Goal: Task Accomplishment & Management: Use online tool/utility

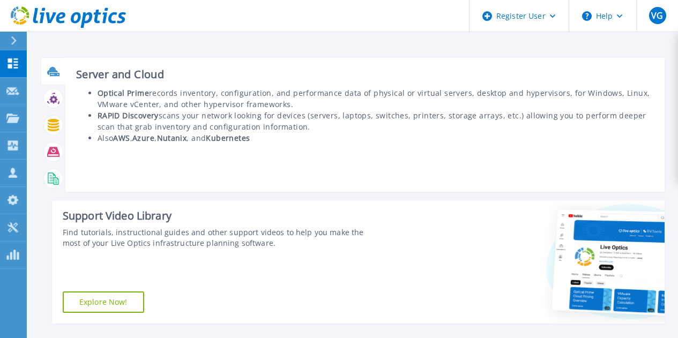
click at [54, 70] on icon at bounding box center [52, 70] width 11 height 8
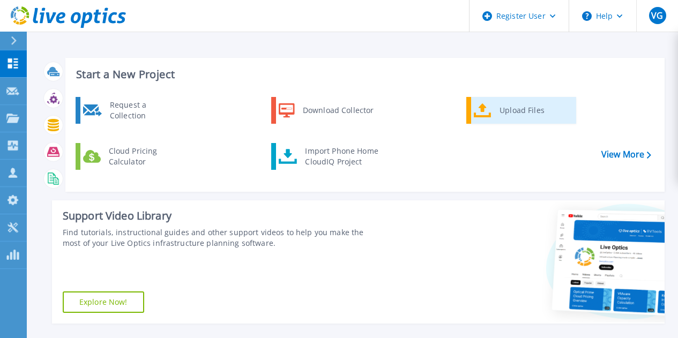
click at [487, 111] on icon at bounding box center [483, 111] width 18 height 16
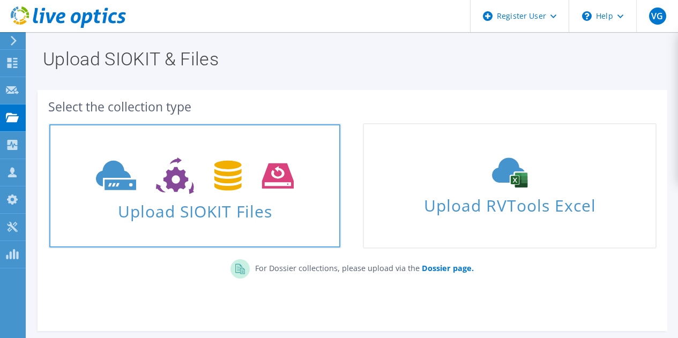
click at [236, 184] on icon at bounding box center [195, 176] width 198 height 37
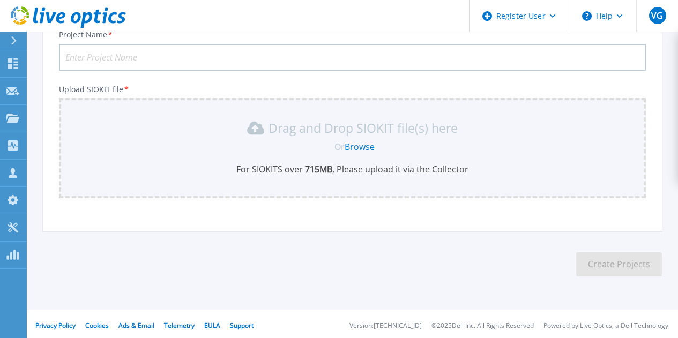
scroll to position [88, 0]
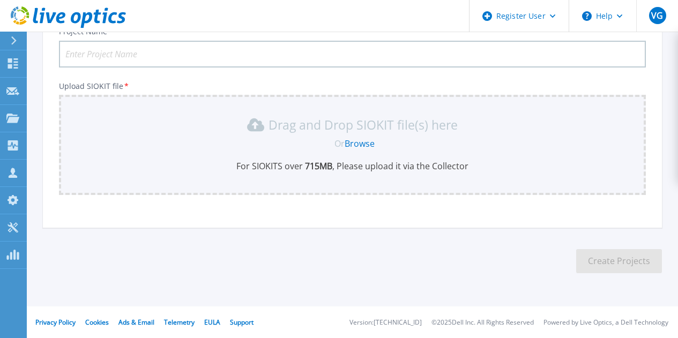
click at [360, 144] on link "Browse" at bounding box center [360, 144] width 30 height 12
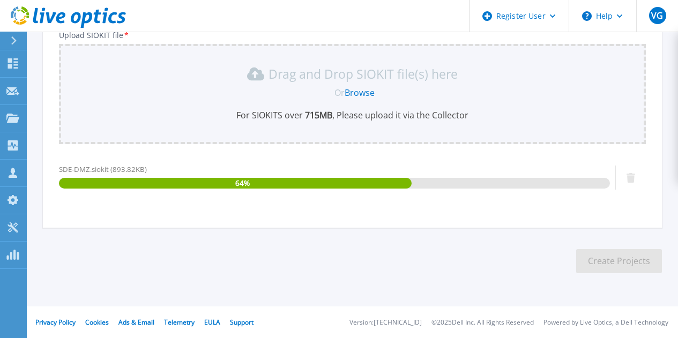
click at [171, 56] on div "Drag and Drop SIOKIT file(s) here Or Browse For SIOKITS over 715 MB , Please up…" at bounding box center [352, 94] width 587 height 100
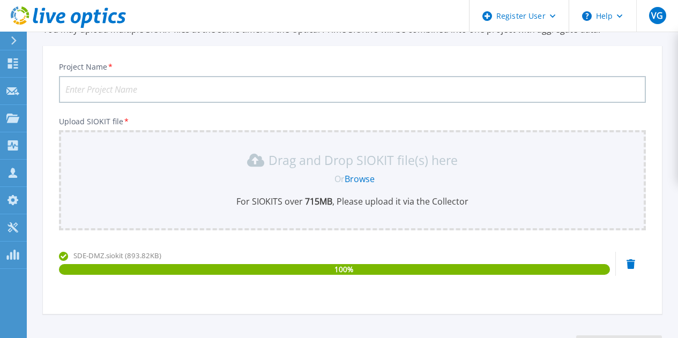
scroll to position [0, 0]
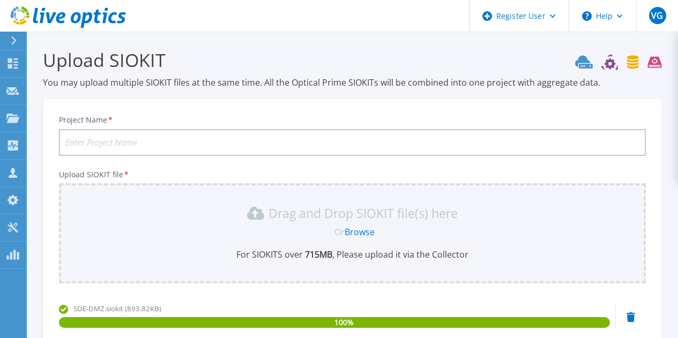
click at [132, 129] on input "Project Name *" at bounding box center [352, 142] width 587 height 27
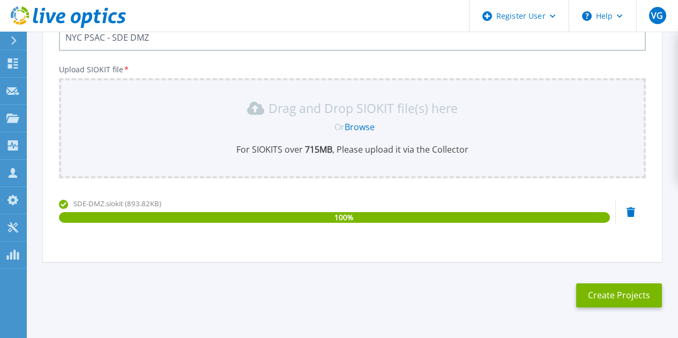
scroll to position [107, 0]
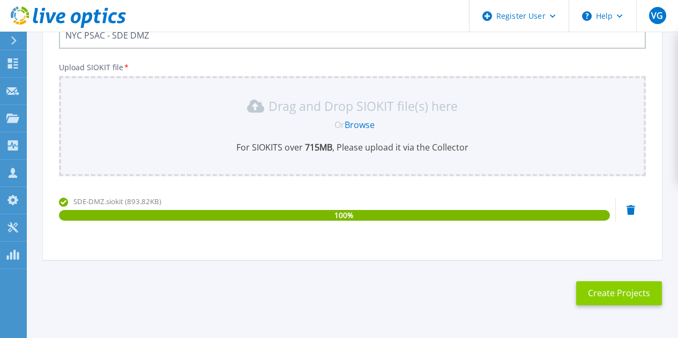
type input "NYC PSAC - SDE DMZ"
click at [624, 293] on button "Create Projects" at bounding box center [619, 293] width 86 height 24
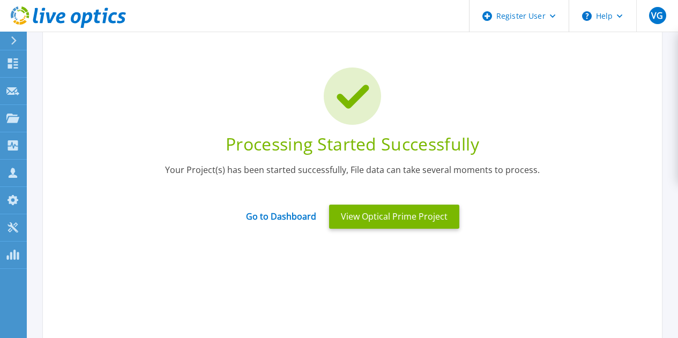
scroll to position [0, 0]
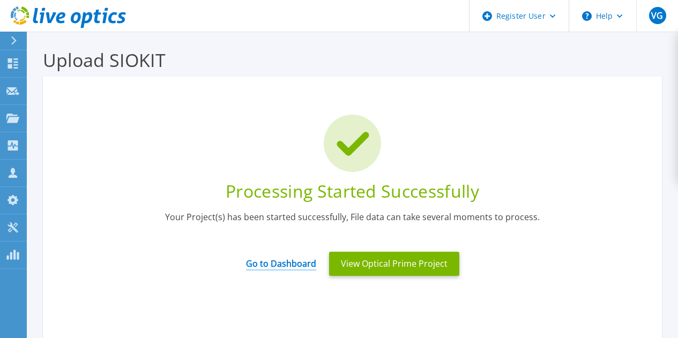
click at [272, 260] on link "Go to Dashboard" at bounding box center [281, 260] width 70 height 21
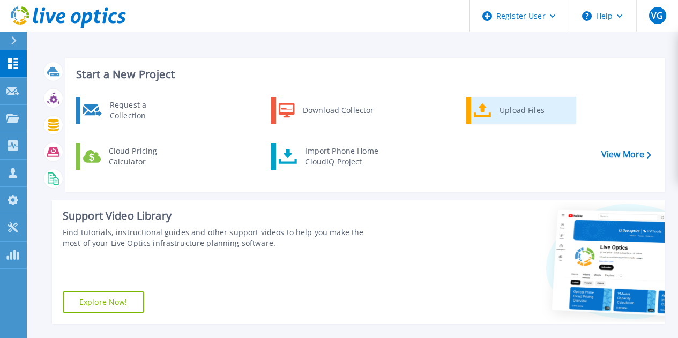
click at [519, 116] on div "Upload Files" at bounding box center [533, 110] width 79 height 21
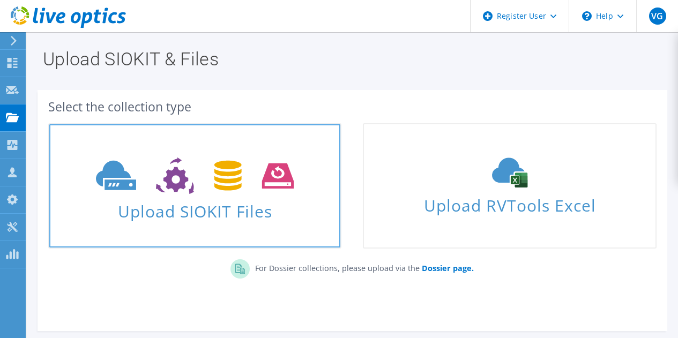
click at [203, 167] on icon at bounding box center [195, 176] width 198 height 37
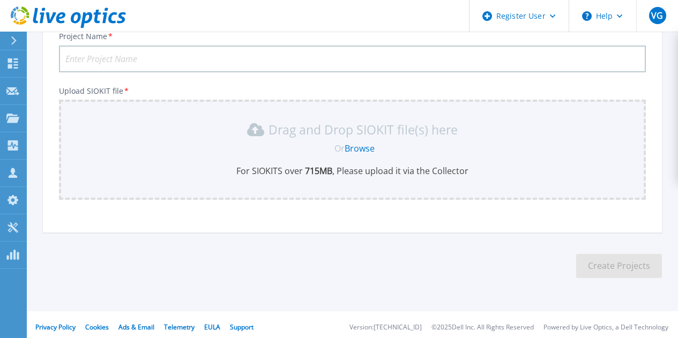
scroll to position [88, 0]
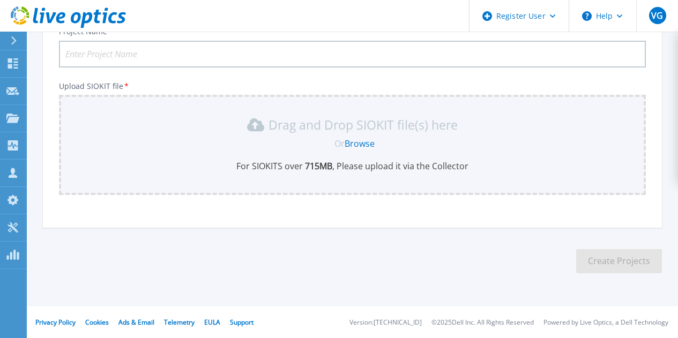
click at [365, 143] on link "Browse" at bounding box center [360, 144] width 30 height 12
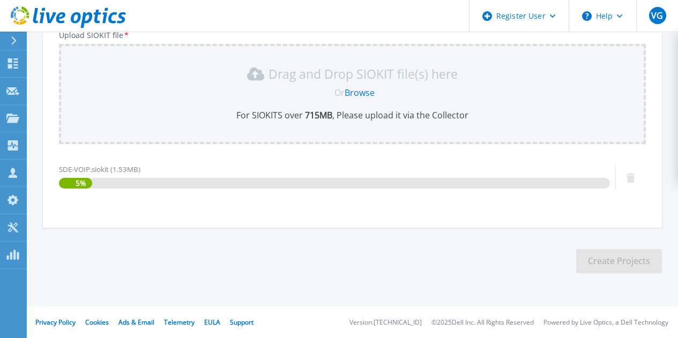
click at [140, 53] on div "Drag and Drop SIOKIT file(s) here Or Browse For SIOKITS over 715 MB , Please up…" at bounding box center [352, 94] width 587 height 100
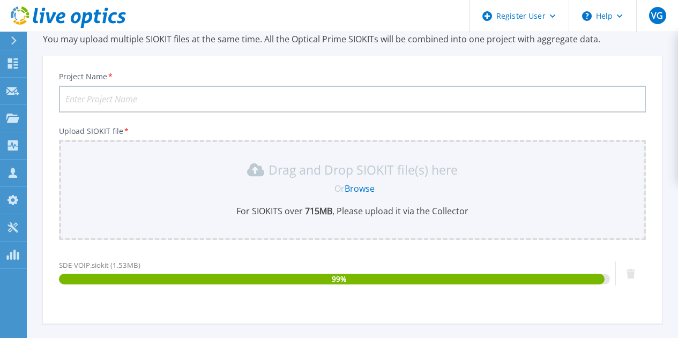
scroll to position [0, 0]
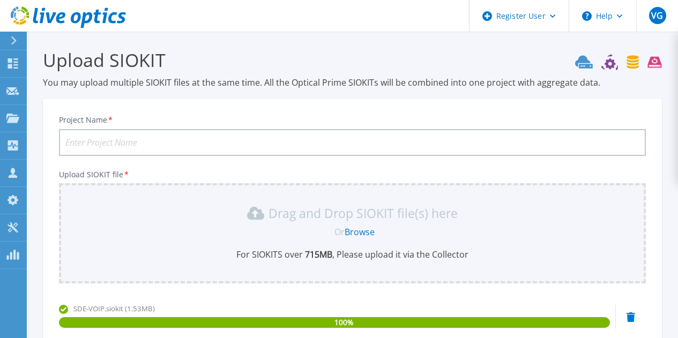
click at [146, 134] on input "Project Name *" at bounding box center [352, 142] width 587 height 27
click at [170, 140] on input "NYC PSAC - SDE DMZ" at bounding box center [352, 142] width 587 height 27
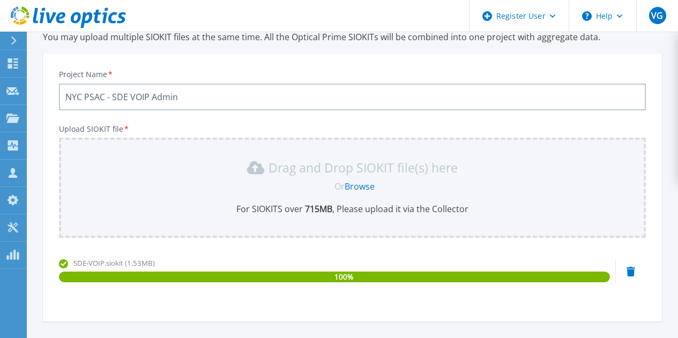
scroll to position [107, 0]
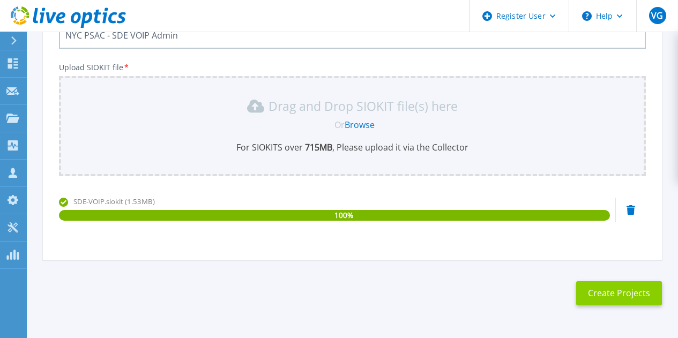
type input "NYC PSAC - SDE VOIP Admin"
click at [600, 290] on button "Create Projects" at bounding box center [619, 293] width 86 height 24
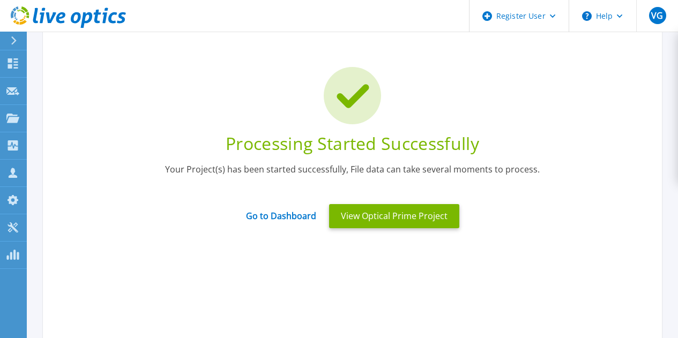
scroll to position [0, 0]
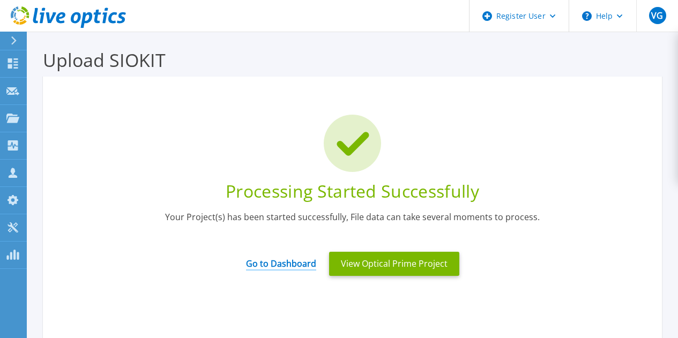
click at [265, 262] on link "Go to Dashboard" at bounding box center [281, 260] width 70 height 21
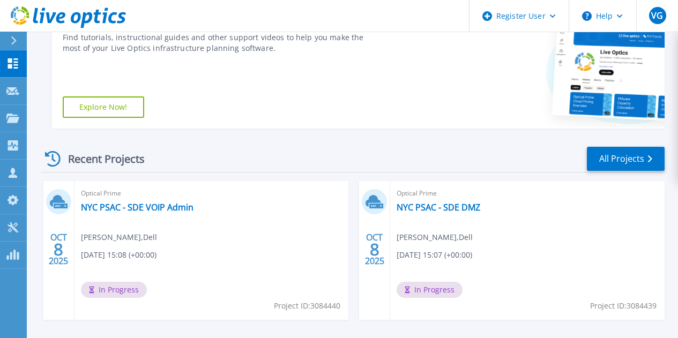
scroll to position [268, 0]
